Goal: Complete application form

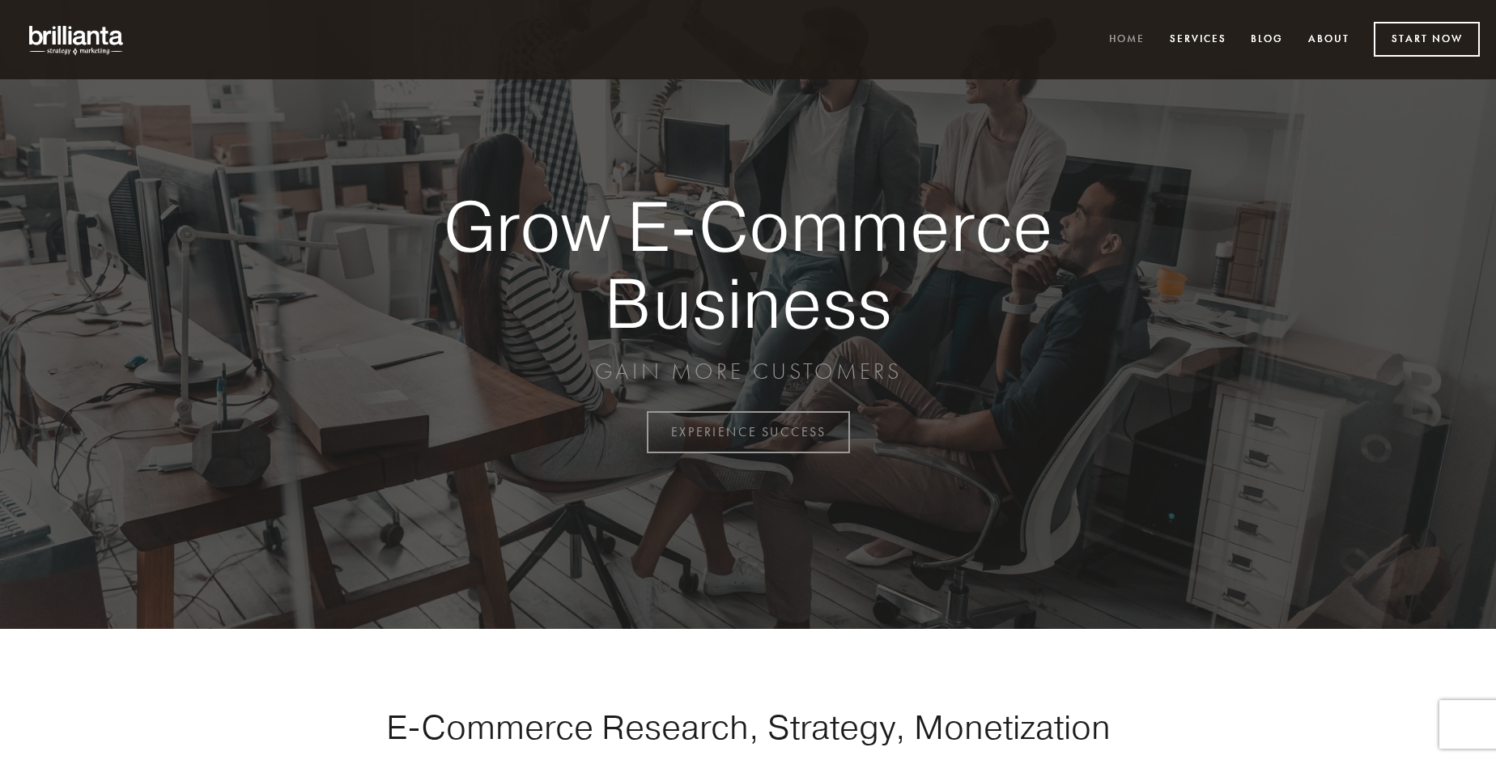
scroll to position [4244, 0]
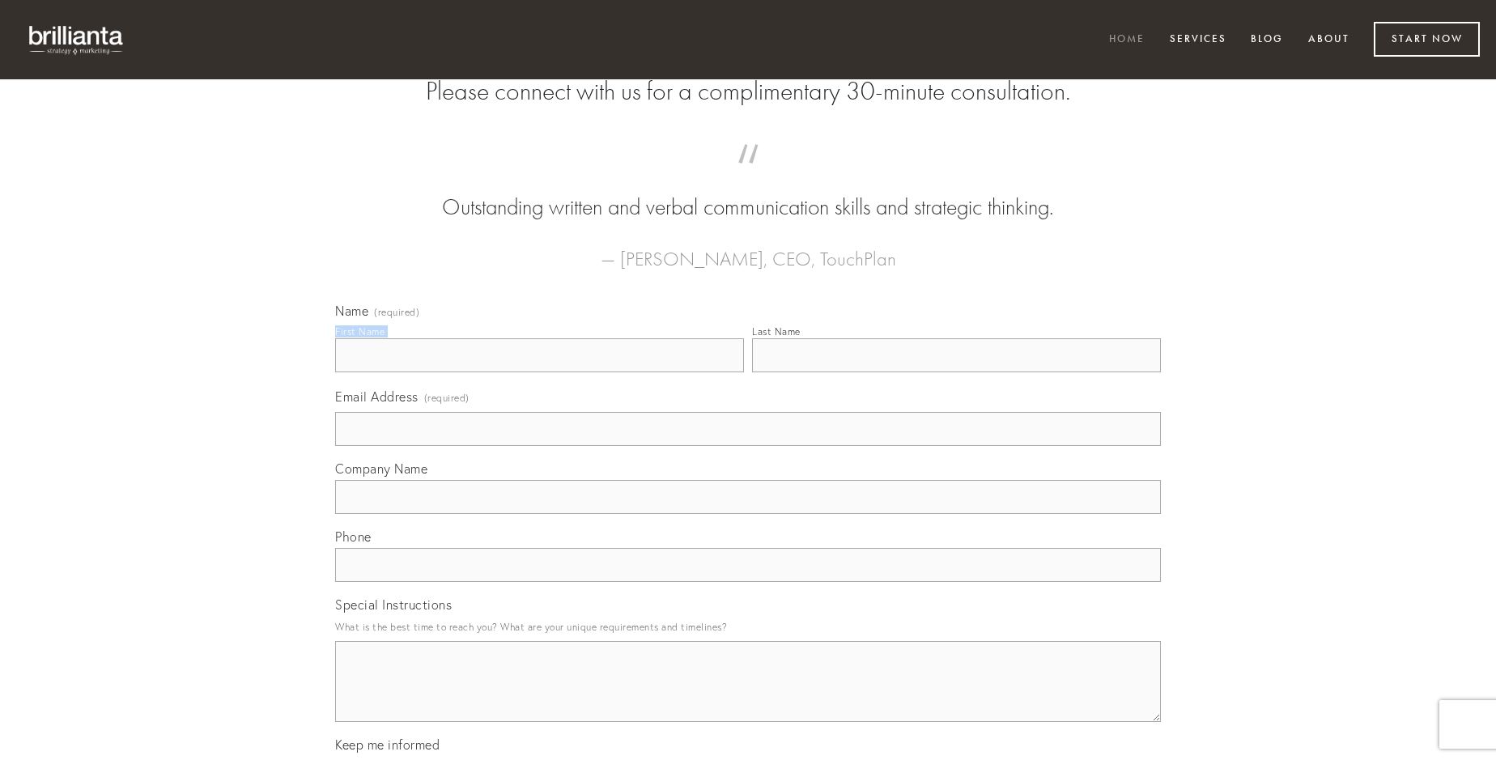
type input "[PERSON_NAME]"
click at [956, 372] on input "Last Name" at bounding box center [956, 355] width 409 height 34
type input "[PERSON_NAME]"
click at [748, 446] on input "Email Address (required)" at bounding box center [748, 429] width 826 height 34
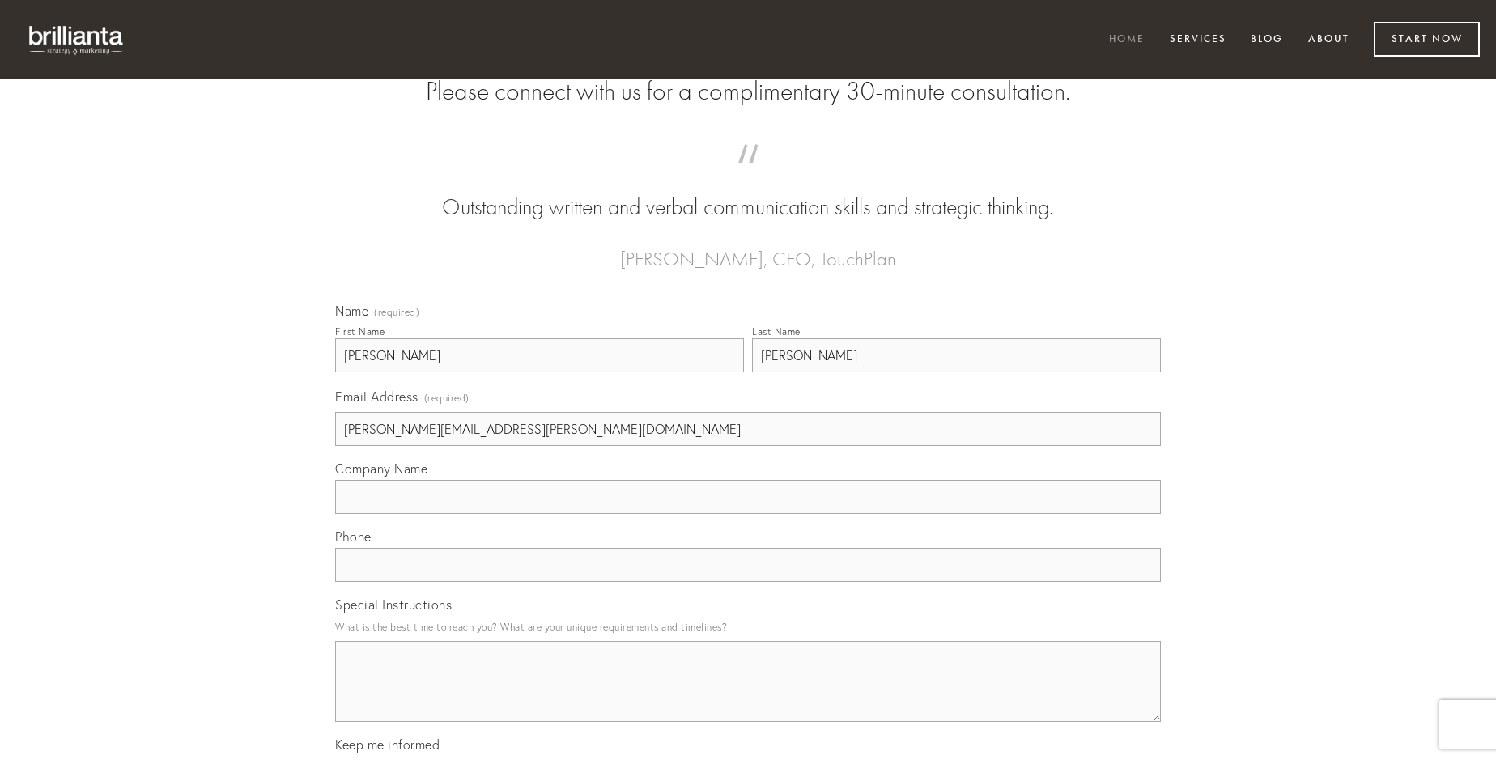
type input "[PERSON_NAME][EMAIL_ADDRESS][PERSON_NAME][DOMAIN_NAME]"
click at [748, 514] on input "Company Name" at bounding box center [748, 497] width 826 height 34
type input "tolero"
click at [748, 582] on input "text" at bounding box center [748, 565] width 826 height 34
click at [748, 696] on textarea "Special Instructions" at bounding box center [748, 681] width 826 height 81
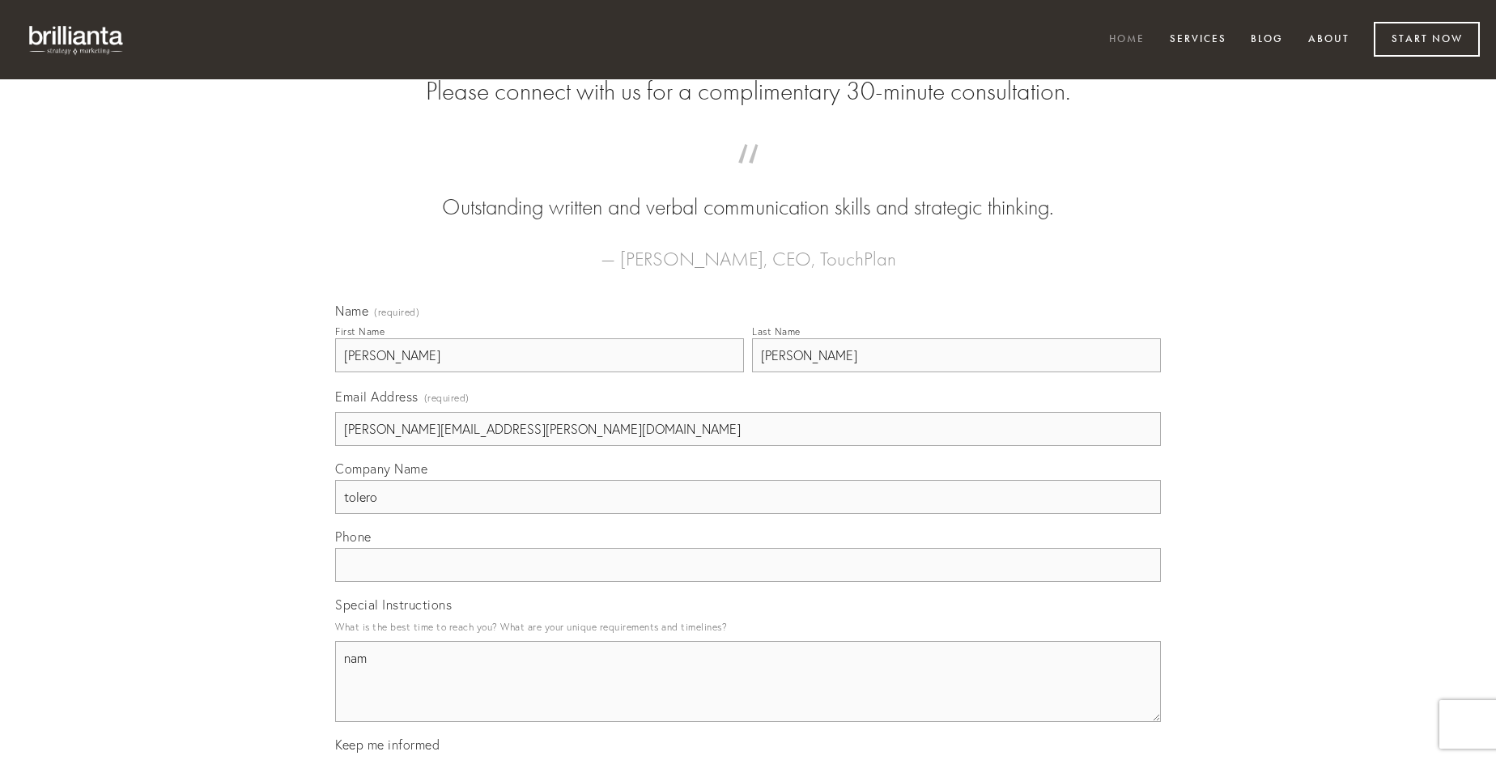
type textarea "nam"
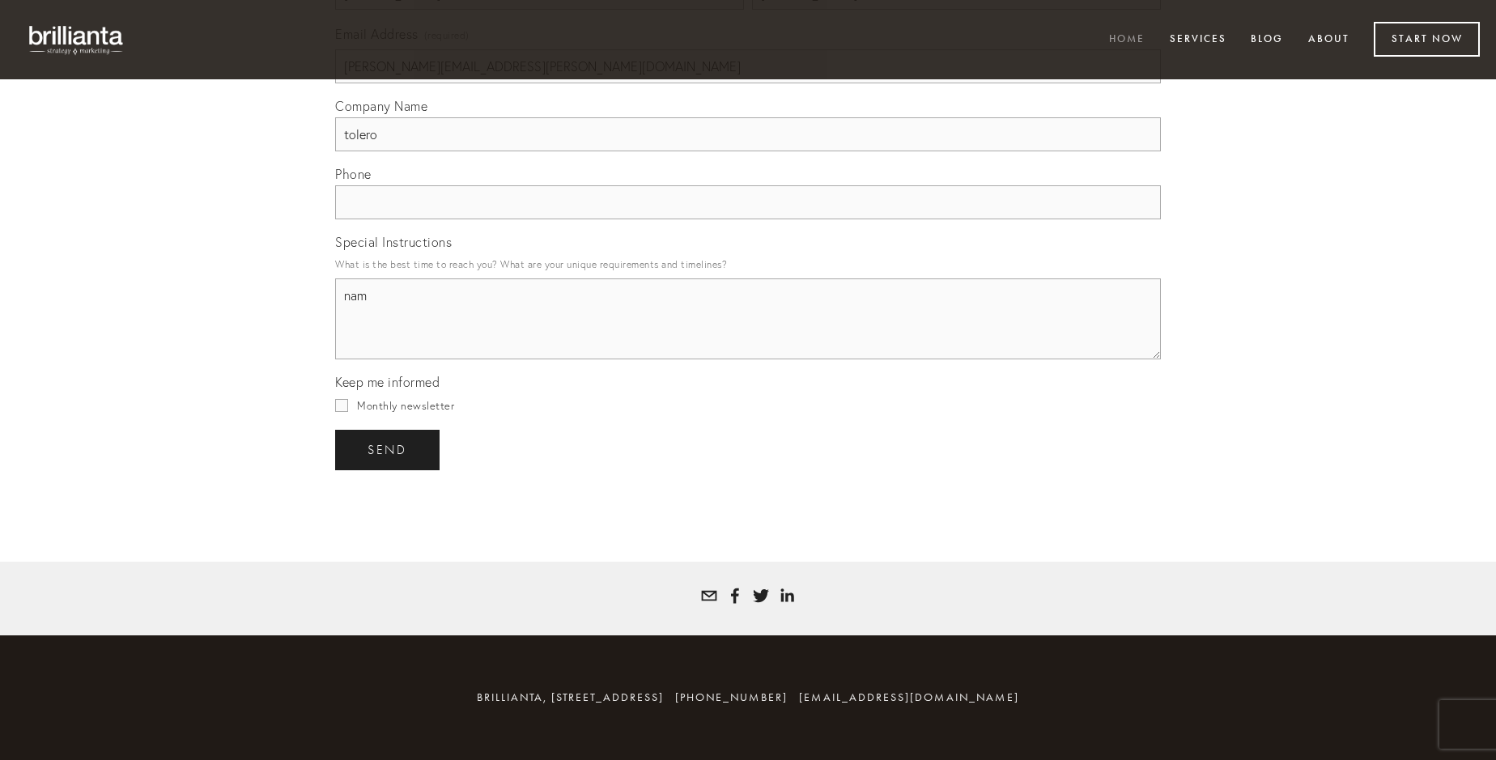
click at [389, 449] on span "send" at bounding box center [388, 450] width 40 height 15
